Goal: Check status: Check status

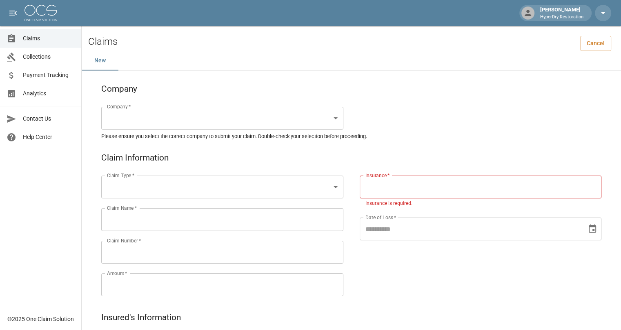
click at [39, 54] on span "Collections" at bounding box center [49, 57] width 52 height 9
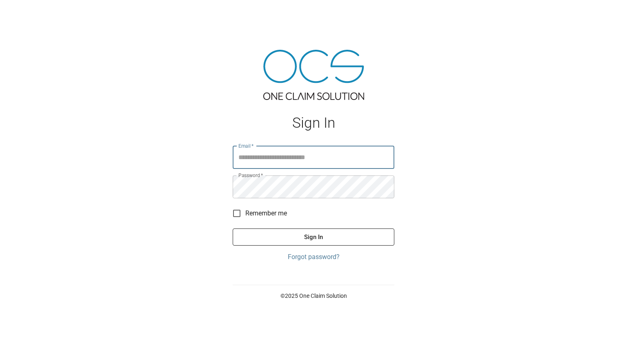
click at [281, 161] on input "Email   *" at bounding box center [314, 157] width 162 height 23
type input "**********"
click at [307, 235] on button "Sign In" at bounding box center [314, 236] width 162 height 17
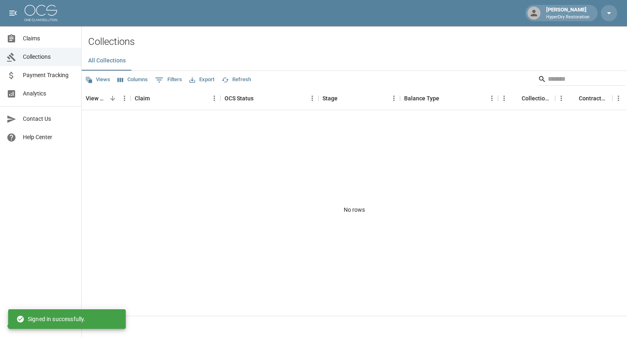
click at [54, 77] on span "Payment Tracking" at bounding box center [49, 75] width 52 height 9
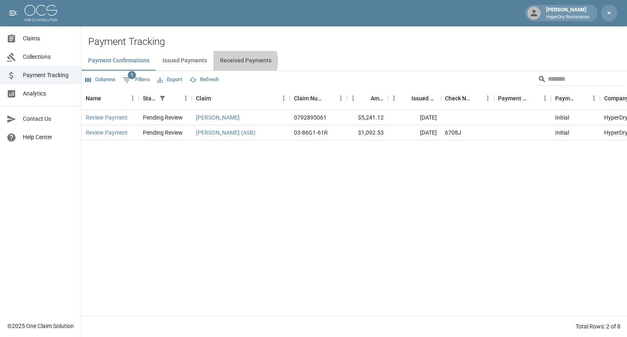
click at [237, 62] on button "Received Payments" at bounding box center [245, 61] width 64 height 20
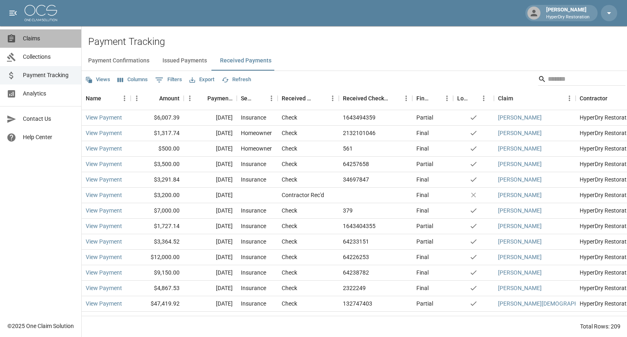
click at [43, 39] on span "Claims" at bounding box center [49, 38] width 52 height 9
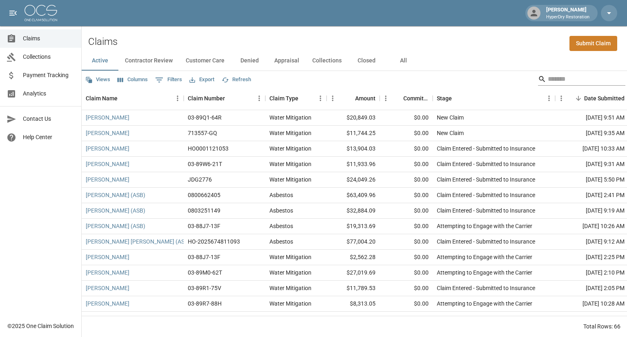
click at [560, 80] on input "Search" at bounding box center [580, 79] width 65 height 13
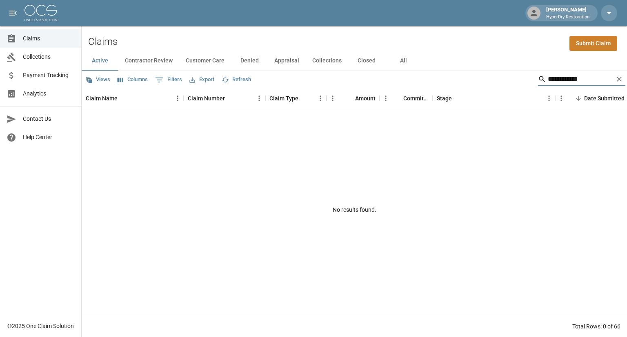
type input "**********"
click at [400, 62] on button "All" at bounding box center [403, 61] width 37 height 20
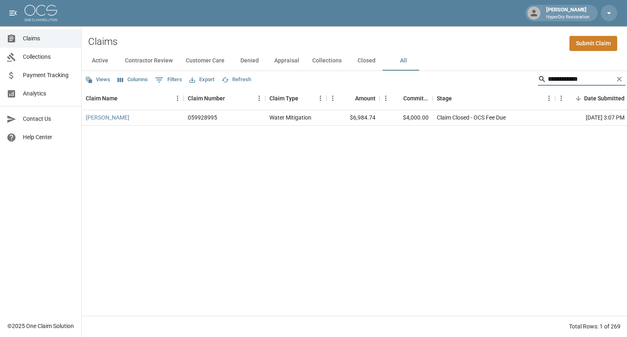
drag, startPoint x: 576, startPoint y: 78, endPoint x: 423, endPoint y: 84, distance: 153.5
click at [423, 84] on div "**********" at bounding box center [354, 79] width 545 height 16
type input "*********"
click at [42, 96] on span "Analytics" at bounding box center [49, 93] width 52 height 9
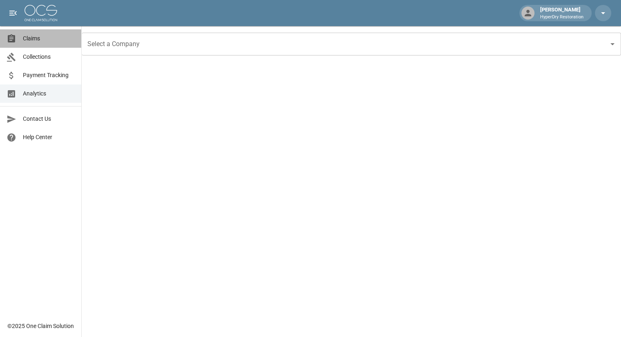
click at [47, 35] on span "Claims" at bounding box center [49, 38] width 52 height 9
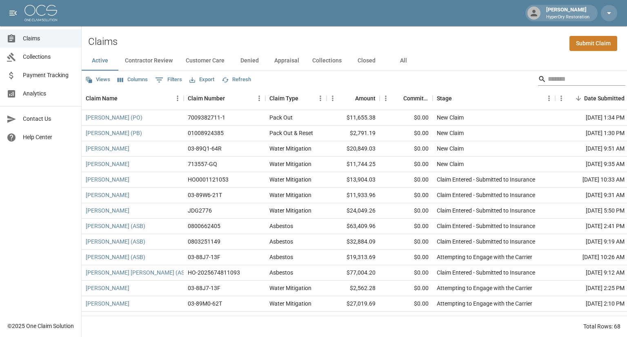
click at [559, 78] on input "Search" at bounding box center [580, 79] width 65 height 13
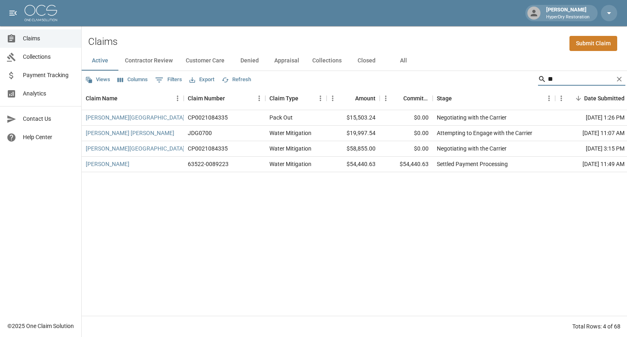
type input "*"
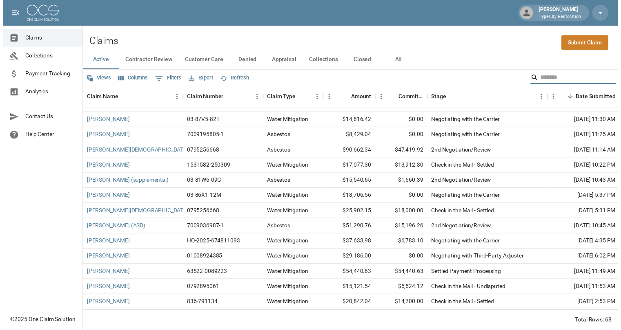
scroll to position [855, 0]
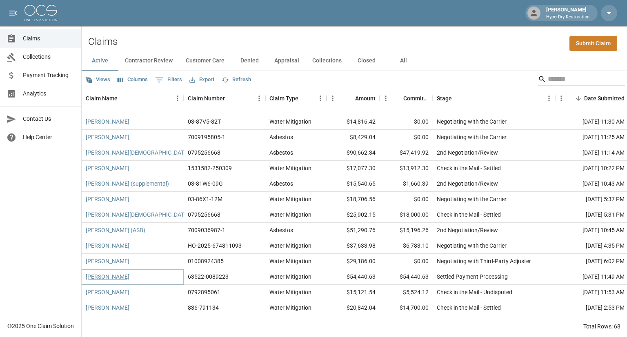
click at [116, 273] on link "[PERSON_NAME]" at bounding box center [108, 277] width 44 height 8
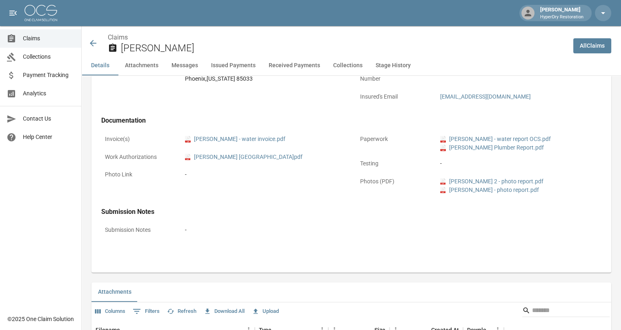
click at [237, 62] on button "Issued Payments" at bounding box center [233, 66] width 58 height 20
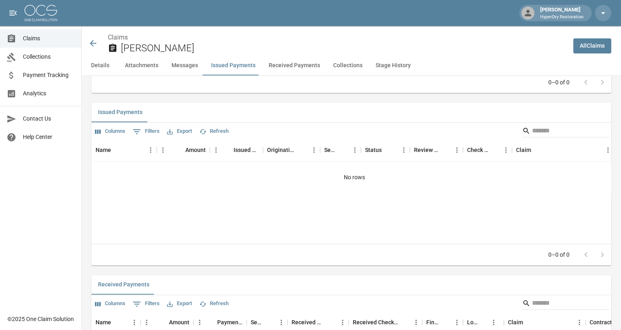
click at [285, 64] on button "Received Payments" at bounding box center [294, 66] width 64 height 20
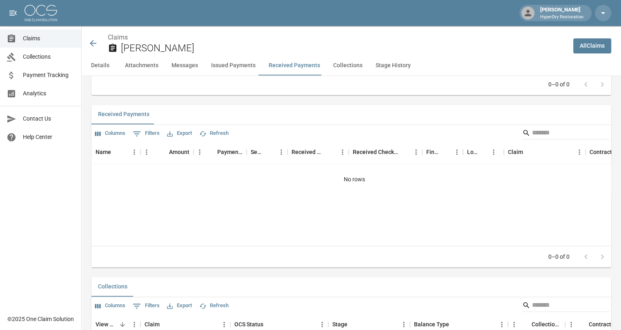
scroll to position [1102, 0]
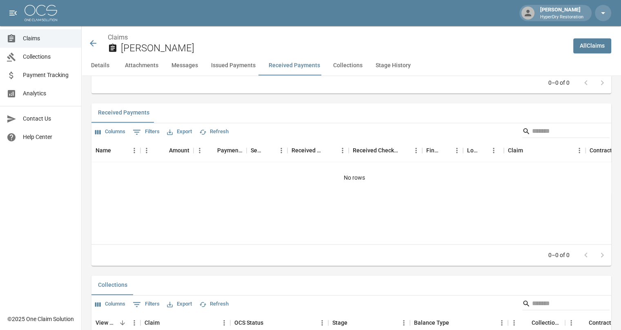
click at [103, 66] on button "Details" at bounding box center [100, 66] width 37 height 20
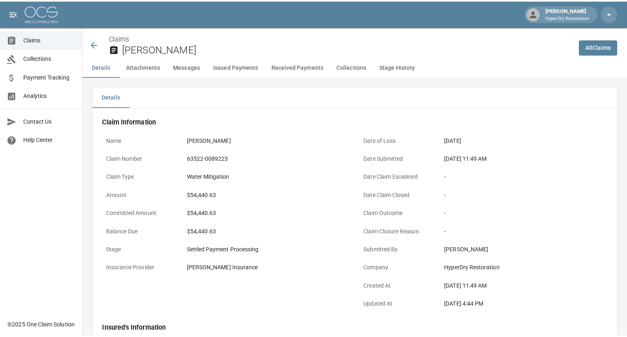
scroll to position [0, 0]
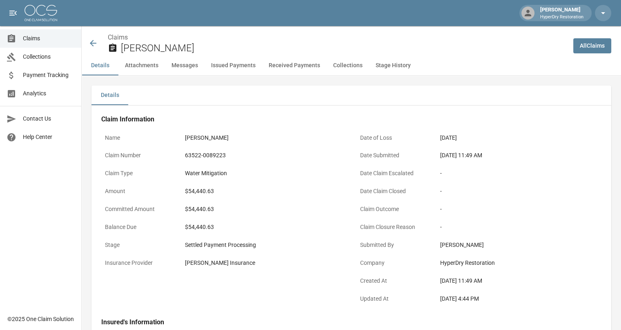
click at [91, 40] on icon at bounding box center [93, 43] width 10 height 10
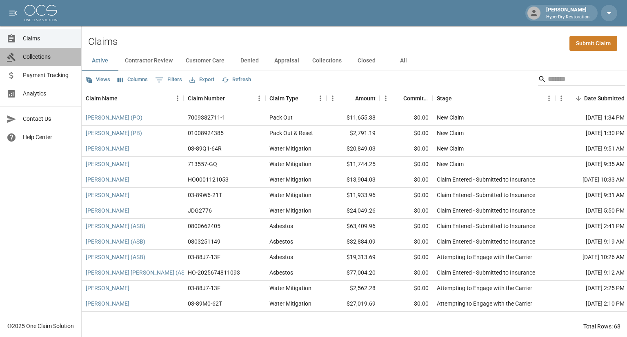
click at [43, 59] on span "Collections" at bounding box center [49, 57] width 52 height 9
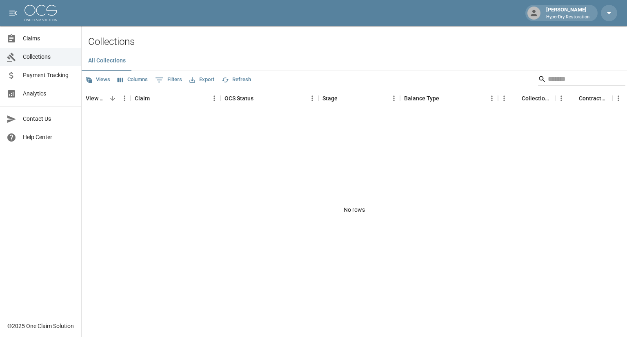
click at [48, 74] on span "Payment Tracking" at bounding box center [49, 75] width 52 height 9
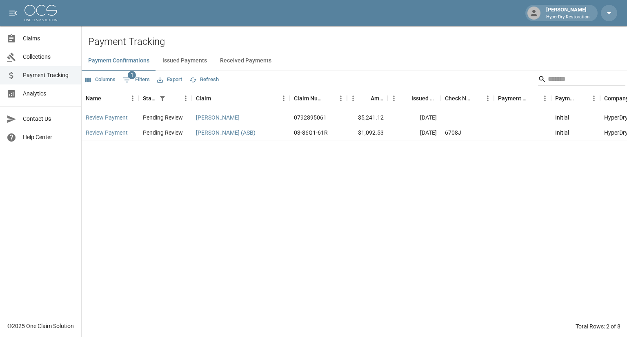
click at [35, 92] on span "Analytics" at bounding box center [49, 93] width 52 height 9
